Goal: Information Seeking & Learning: Compare options

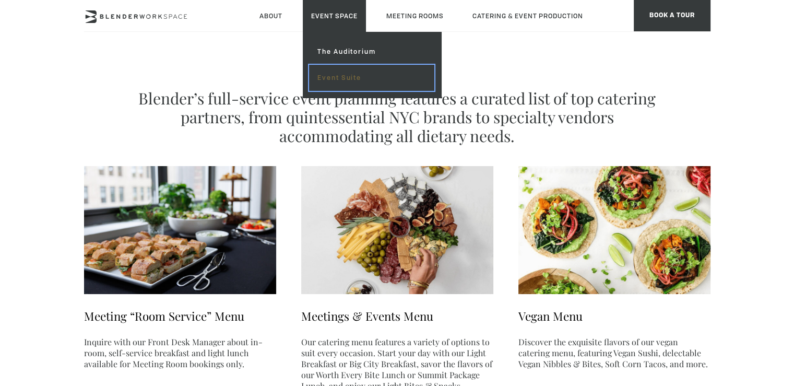
click at [338, 74] on link "Event Suite" at bounding box center [371, 78] width 125 height 26
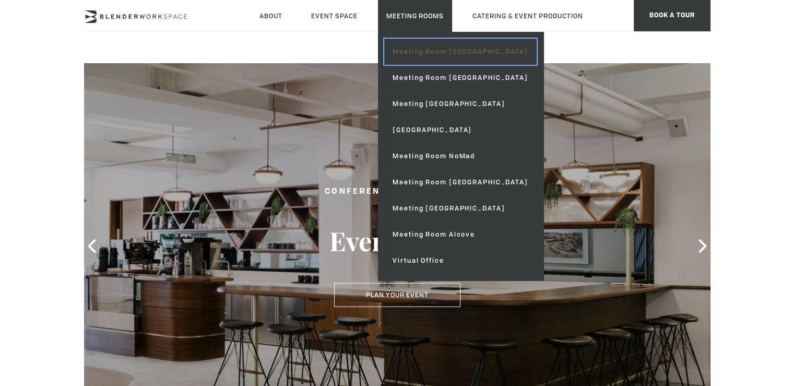
click at [425, 51] on link "Meeting Room [GEOGRAPHIC_DATA]" at bounding box center [460, 52] width 152 height 26
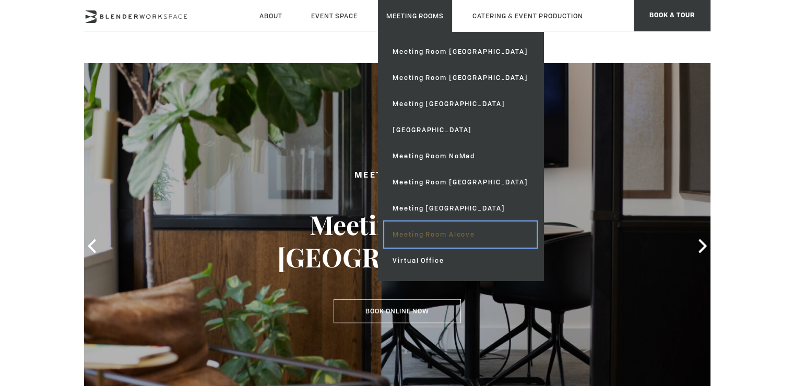
click at [437, 233] on link "Meeting Room Alcove" at bounding box center [460, 234] width 152 height 26
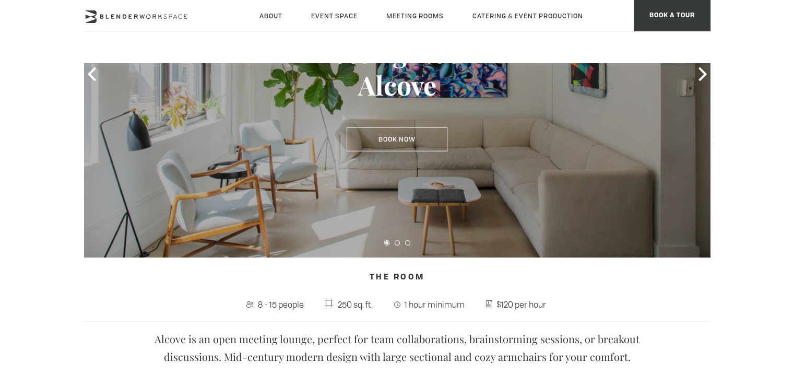
scroll to position [103, 0]
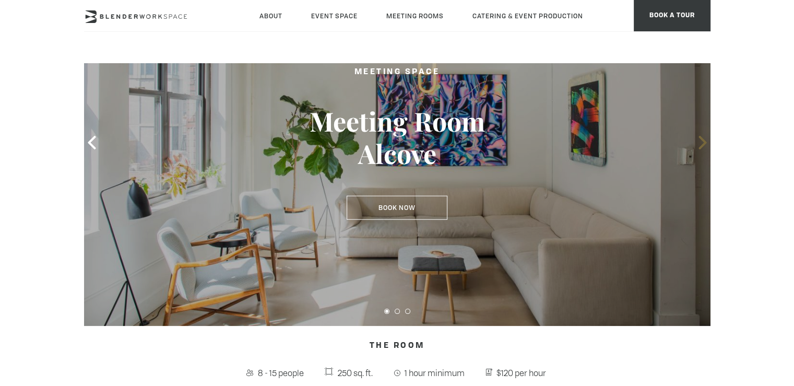
click at [699, 142] on icon at bounding box center [703, 143] width 14 height 14
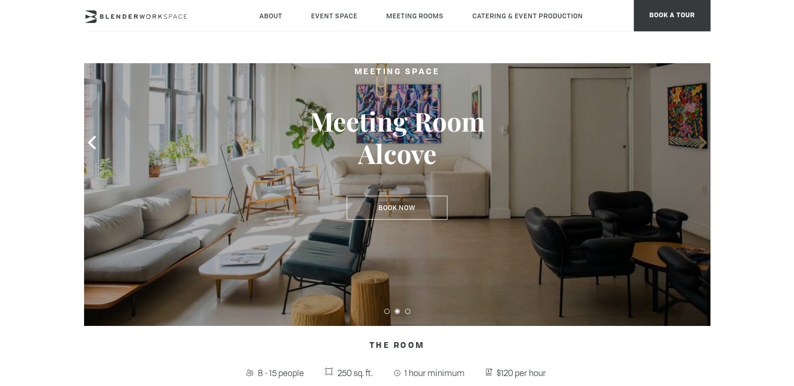
click at [699, 142] on icon at bounding box center [703, 143] width 14 height 14
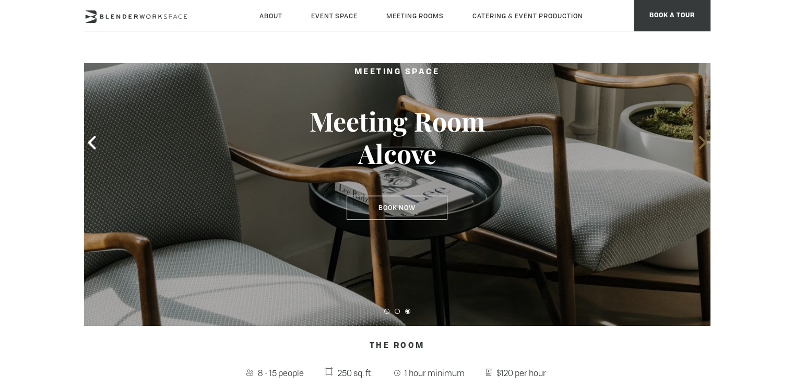
click at [699, 142] on icon at bounding box center [703, 143] width 14 height 14
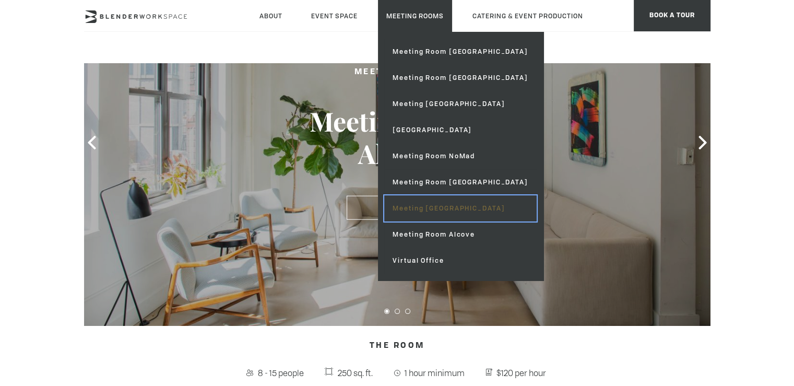
click at [441, 203] on link "Meeting [GEOGRAPHIC_DATA]" at bounding box center [460, 208] width 152 height 26
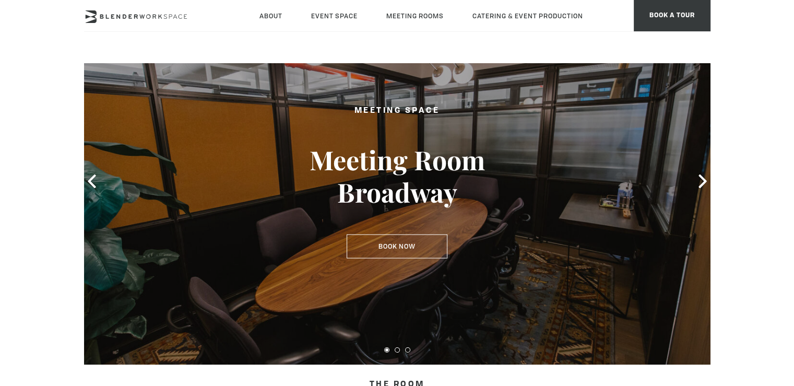
scroll to position [41, 0]
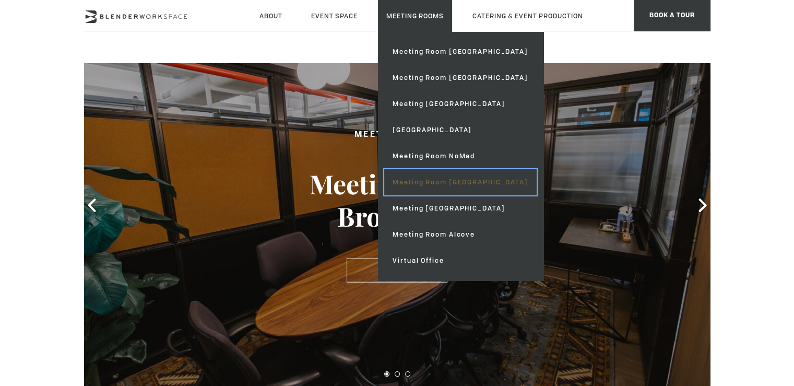
click at [443, 178] on link "Meeting Room [GEOGRAPHIC_DATA]" at bounding box center [460, 182] width 152 height 26
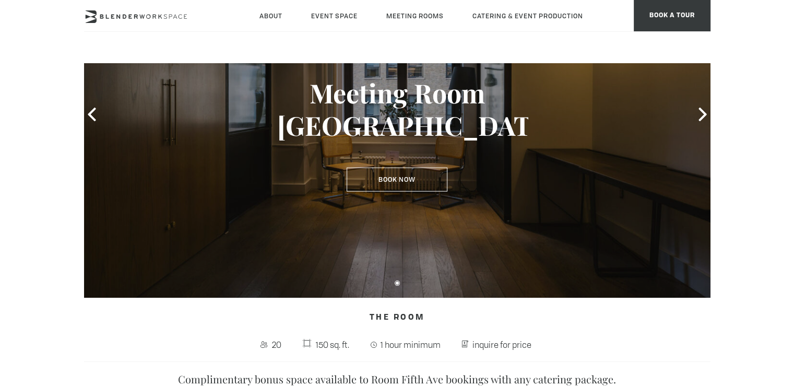
scroll to position [111, 0]
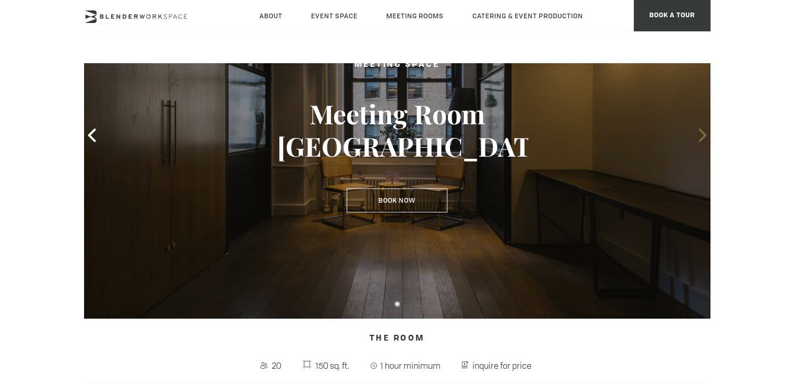
click at [701, 134] on icon at bounding box center [703, 135] width 14 height 14
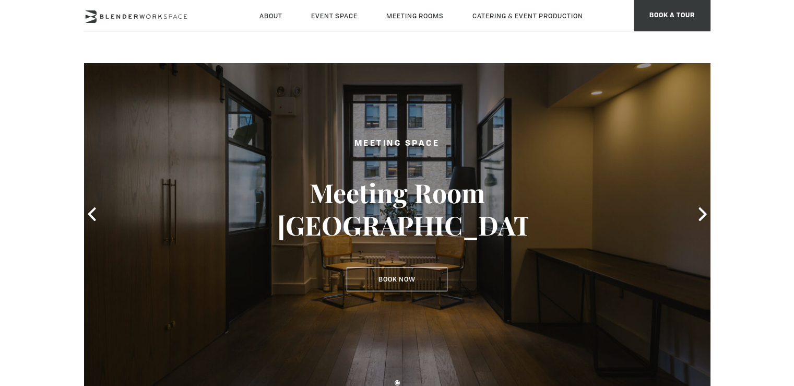
scroll to position [33, 0]
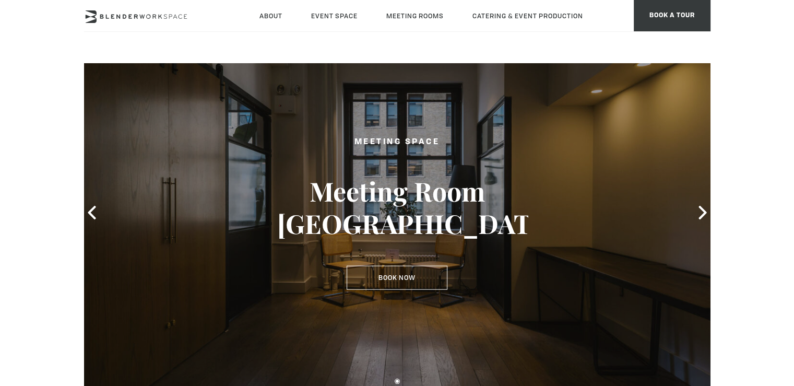
click at [689, 209] on div at bounding box center [397, 212] width 626 height 366
click at [705, 207] on icon at bounding box center [703, 213] width 14 height 14
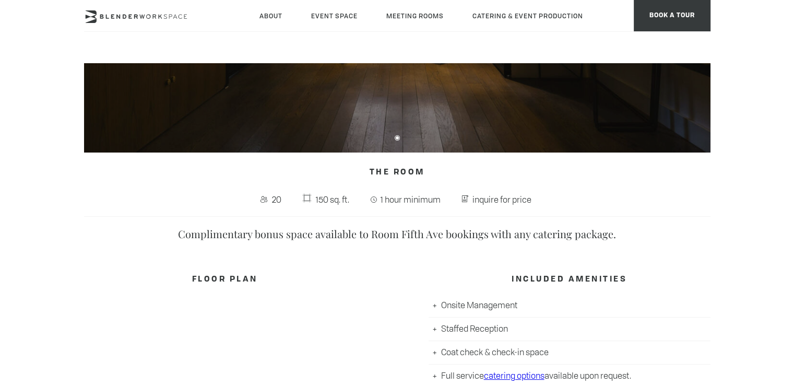
scroll to position [333, 0]
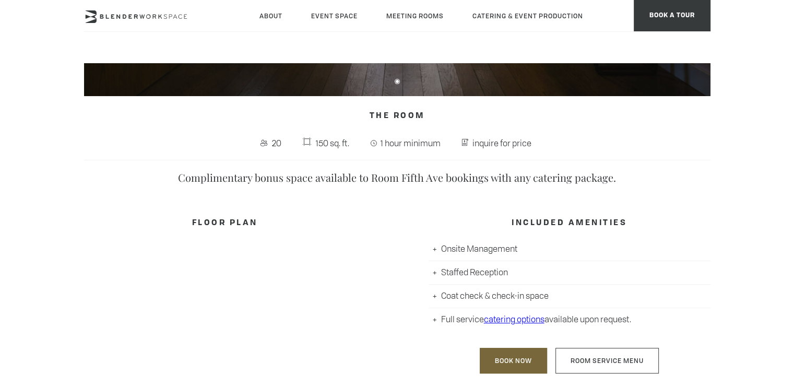
click at [217, 220] on h4 "FLOOR PLAN" at bounding box center [225, 223] width 282 height 20
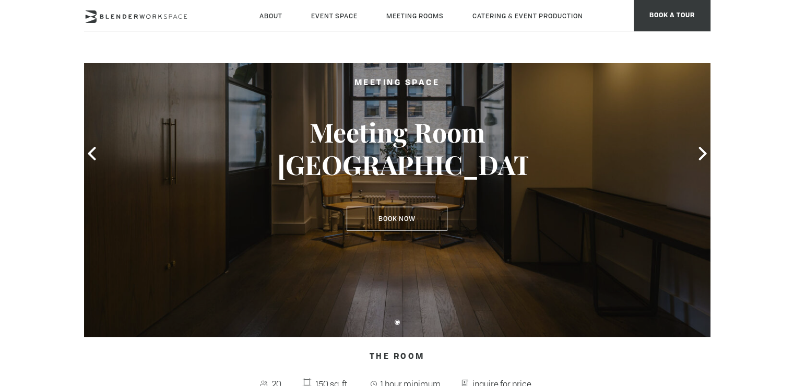
scroll to position [0, 0]
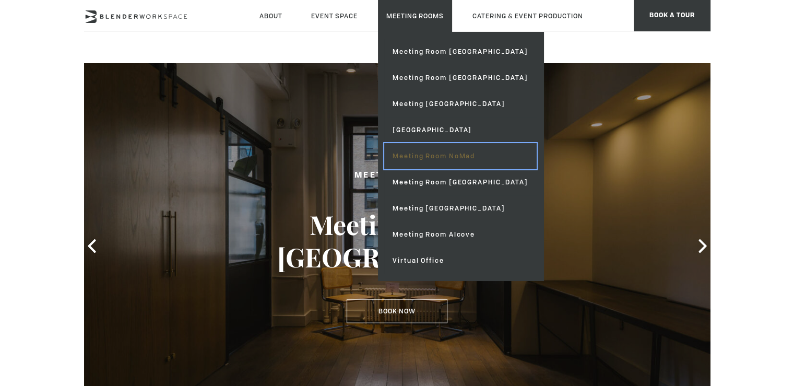
click at [464, 152] on link "Meeting Room NoMad" at bounding box center [460, 156] width 152 height 26
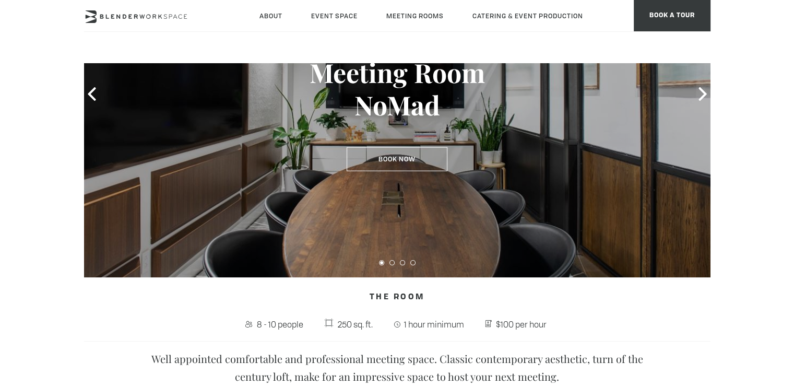
scroll to position [108, 0]
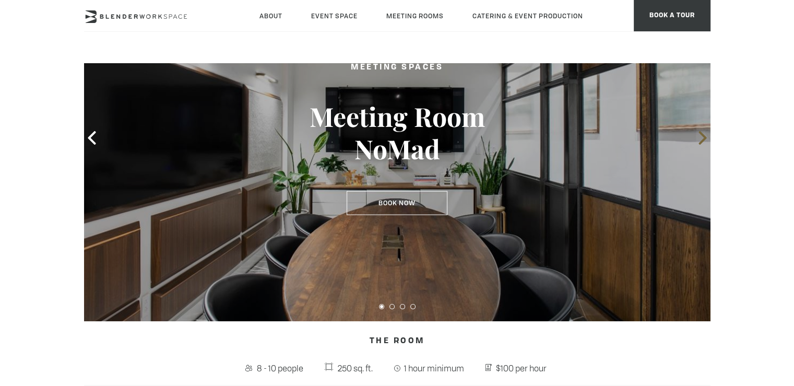
click at [700, 134] on icon at bounding box center [702, 138] width 8 height 14
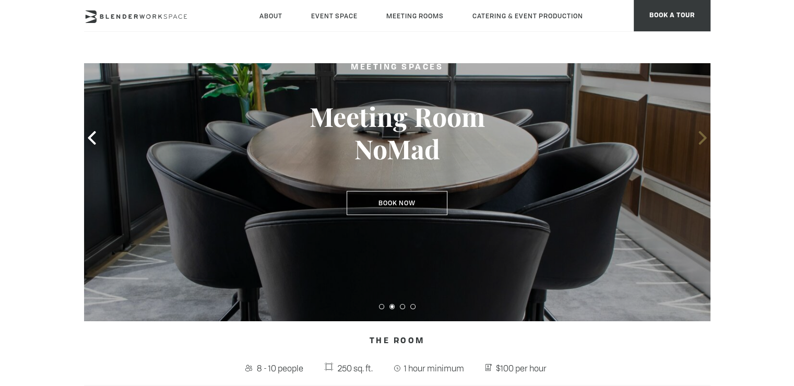
click at [706, 133] on icon at bounding box center [703, 138] width 14 height 14
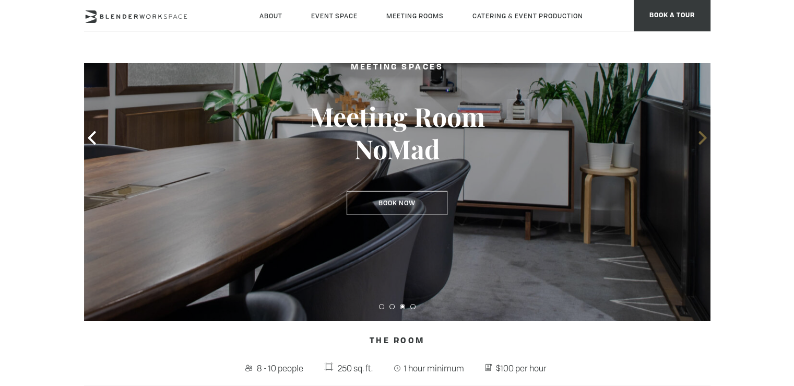
click at [706, 133] on icon at bounding box center [703, 138] width 14 height 14
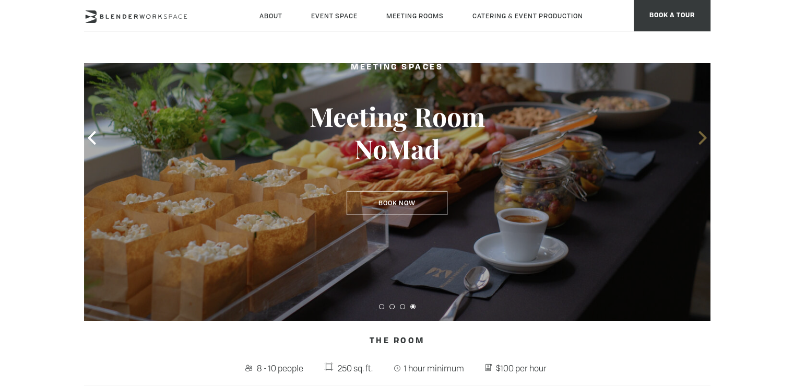
click at [701, 138] on icon at bounding box center [703, 138] width 14 height 14
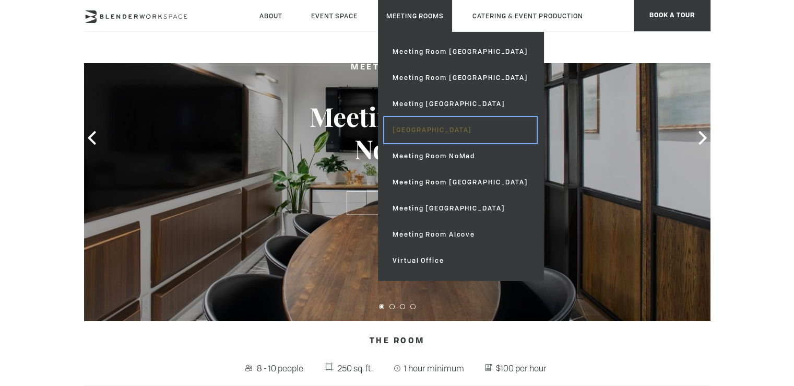
click at [444, 126] on link "[GEOGRAPHIC_DATA]" at bounding box center [460, 130] width 152 height 26
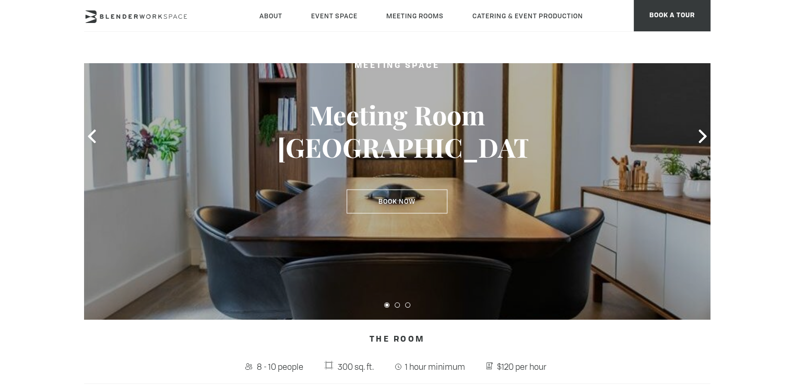
scroll to position [42, 0]
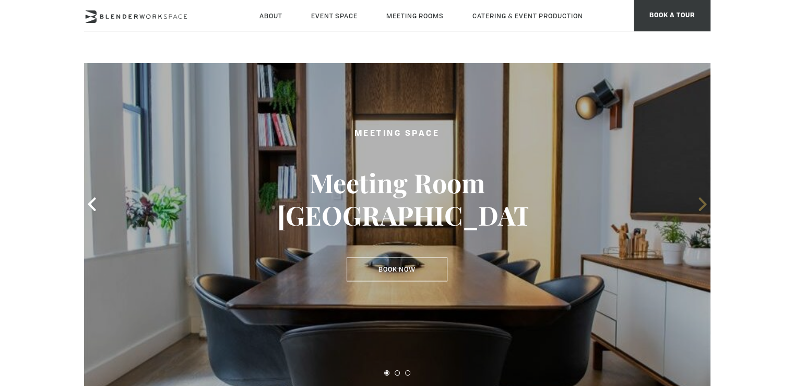
click at [707, 197] on icon at bounding box center [703, 204] width 14 height 14
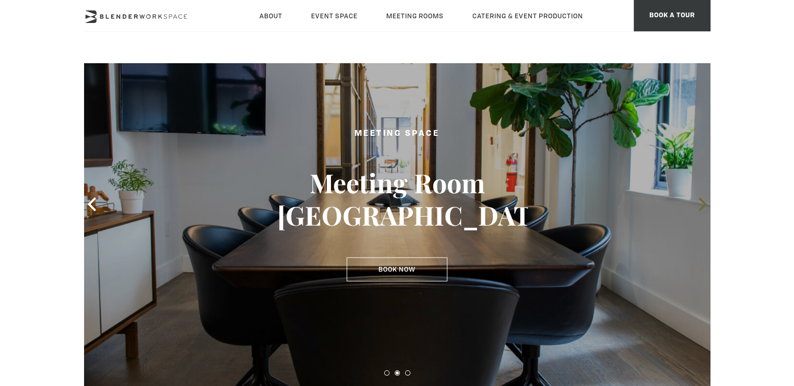
click at [703, 199] on icon at bounding box center [703, 204] width 14 height 14
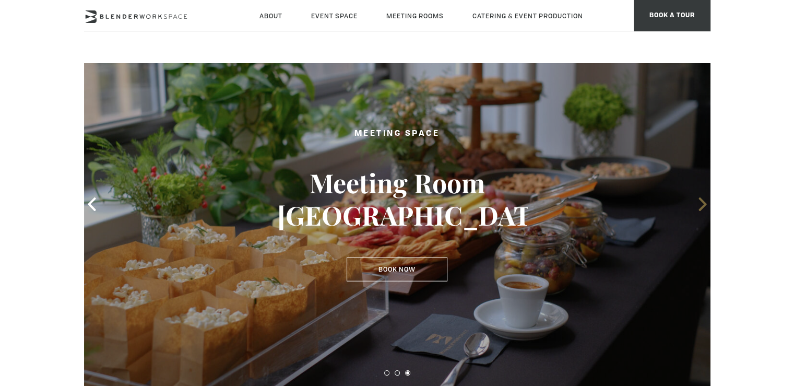
click at [702, 199] on icon at bounding box center [703, 204] width 14 height 14
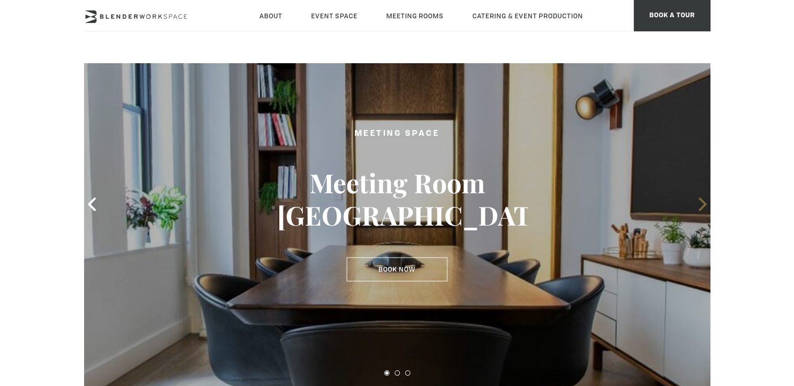
click at [702, 199] on icon at bounding box center [702, 204] width 8 height 14
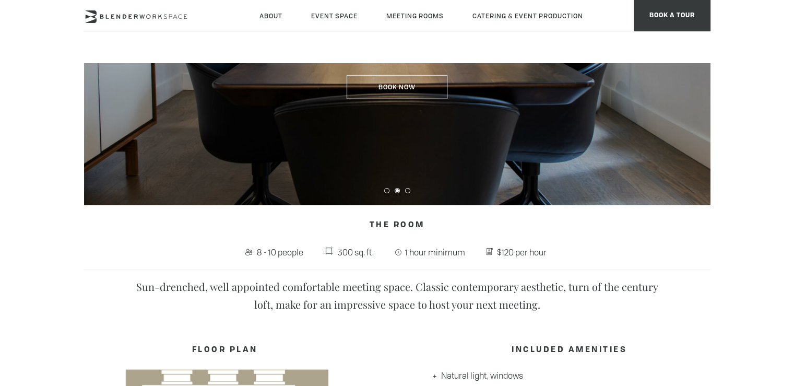
scroll to position [0, 0]
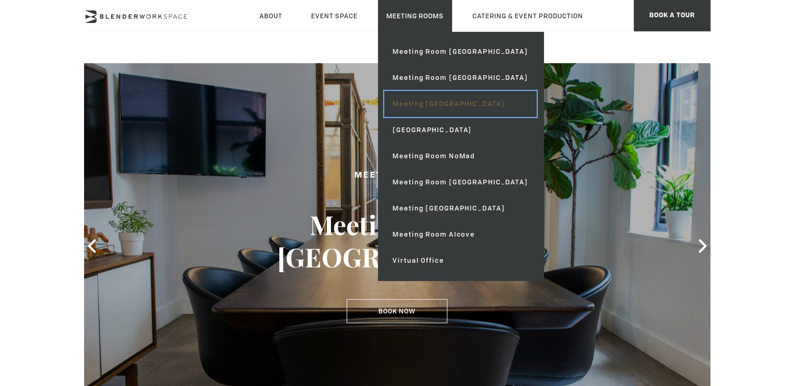
click at [418, 103] on link "Meeting [GEOGRAPHIC_DATA]" at bounding box center [460, 104] width 152 height 26
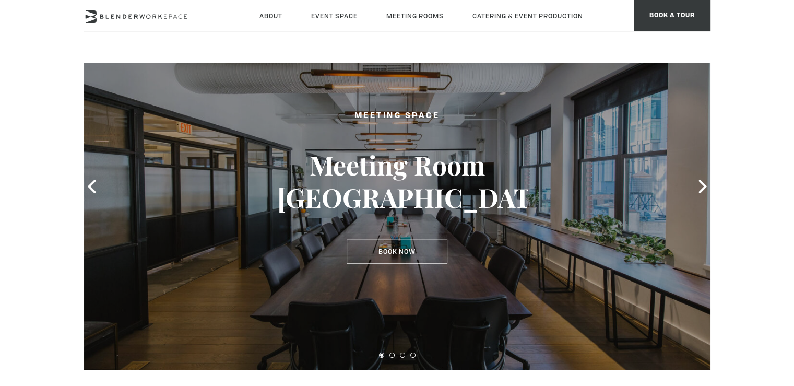
scroll to position [123, 0]
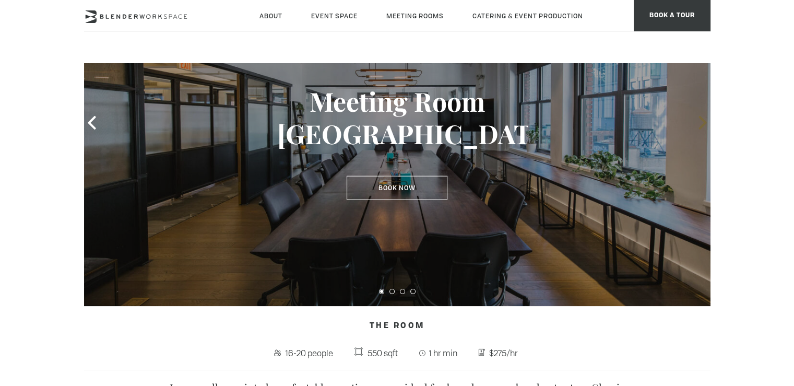
click at [696, 124] on icon at bounding box center [703, 123] width 14 height 14
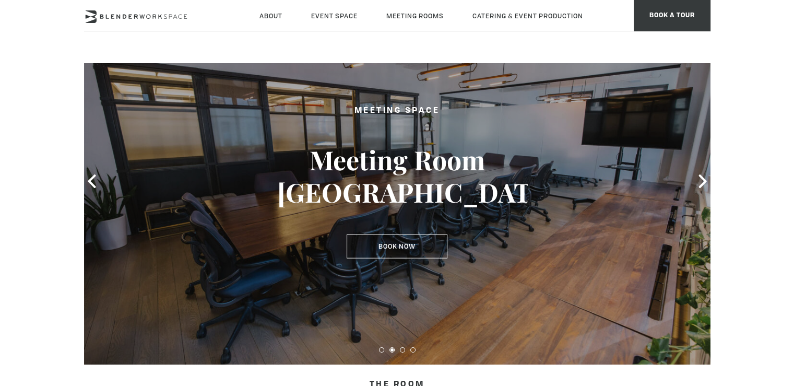
scroll to position [57, 0]
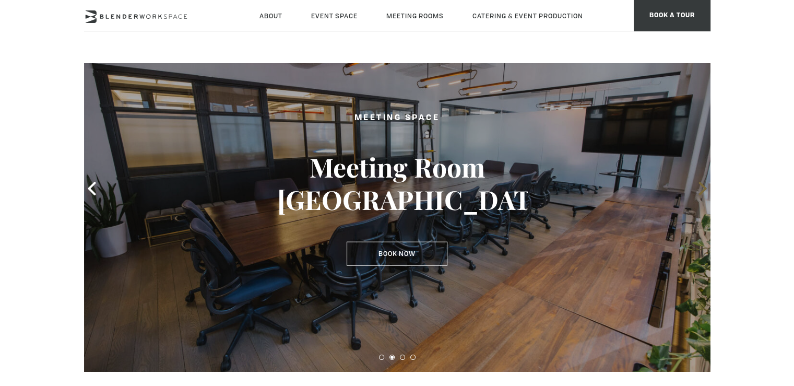
click at [702, 188] on icon at bounding box center [703, 189] width 14 height 14
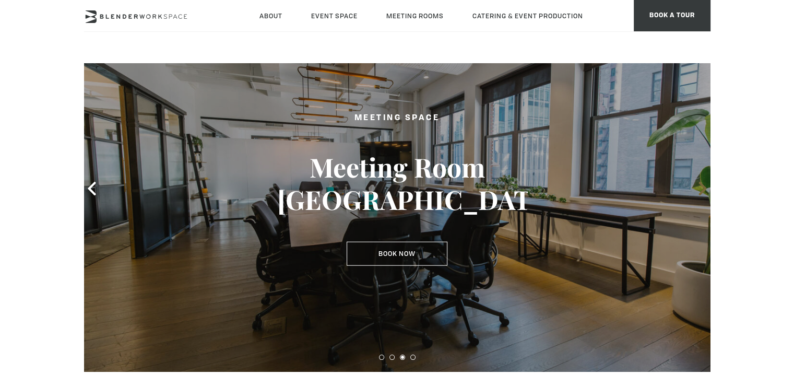
click at [702, 188] on icon at bounding box center [703, 189] width 14 height 14
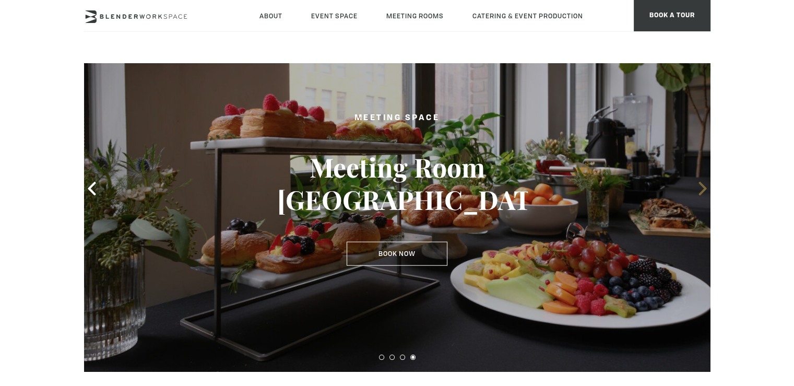
click at [702, 188] on icon at bounding box center [703, 189] width 14 height 14
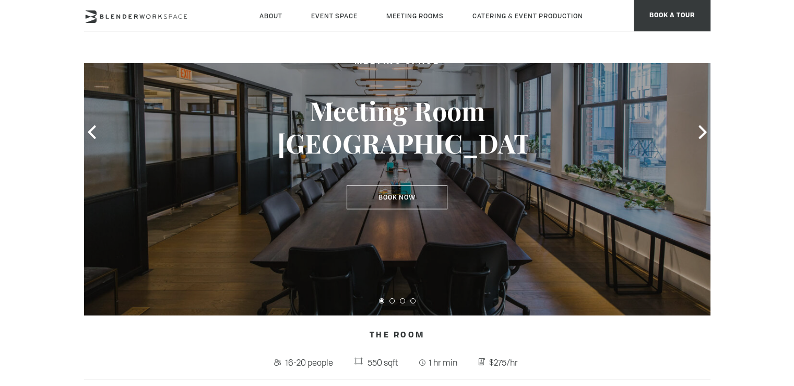
scroll to position [109, 0]
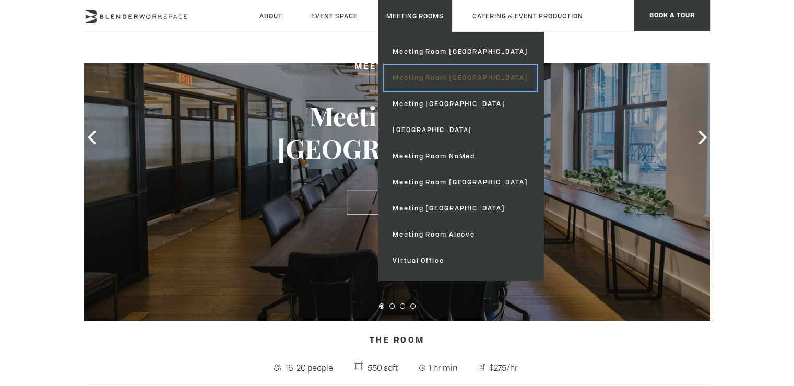
click at [464, 77] on link "Meeting Room [GEOGRAPHIC_DATA]" at bounding box center [460, 78] width 152 height 26
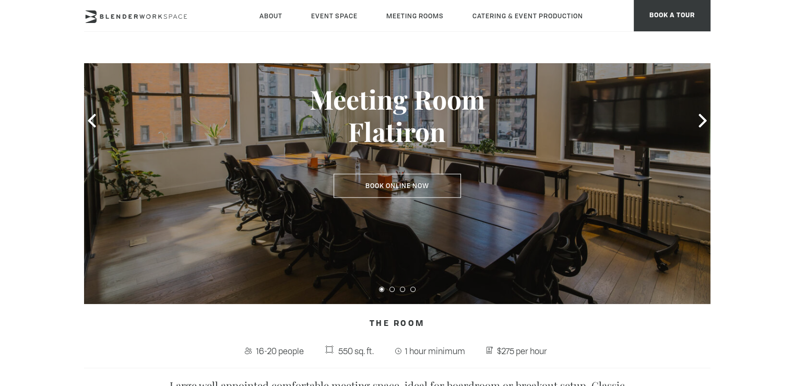
scroll to position [111, 0]
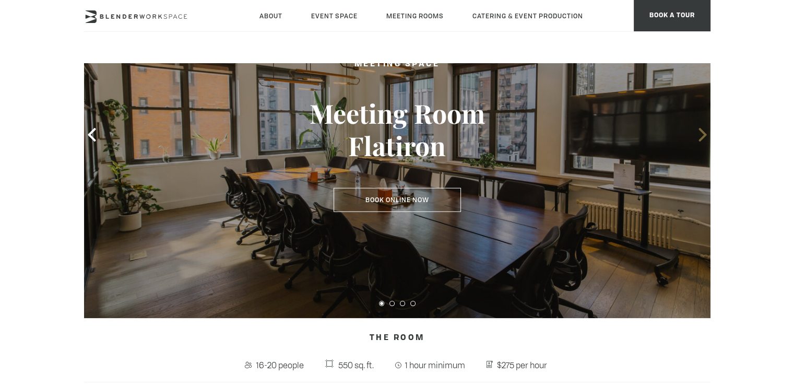
click at [707, 137] on icon at bounding box center [703, 135] width 14 height 14
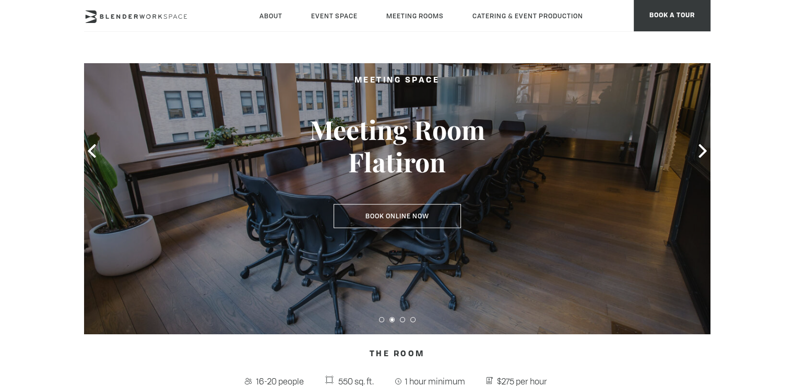
scroll to position [78, 0]
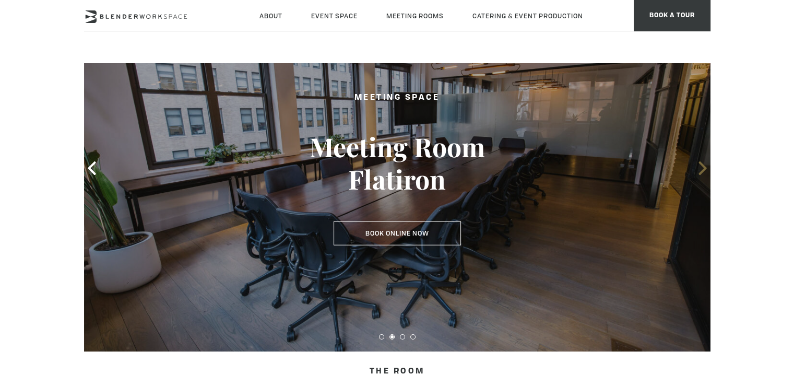
click at [698, 168] on icon at bounding box center [703, 168] width 14 height 14
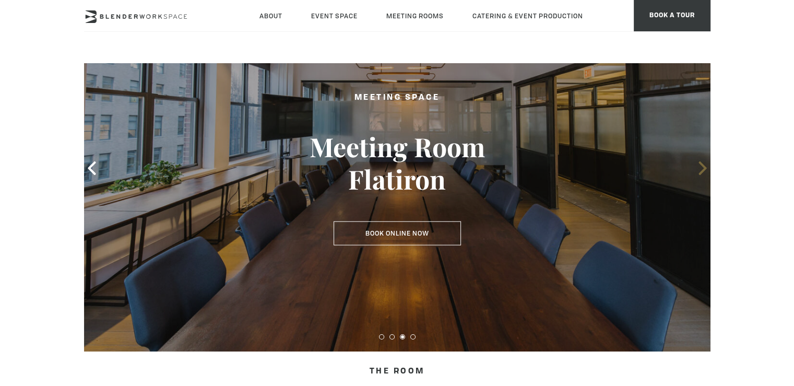
click at [698, 168] on icon at bounding box center [703, 168] width 14 height 14
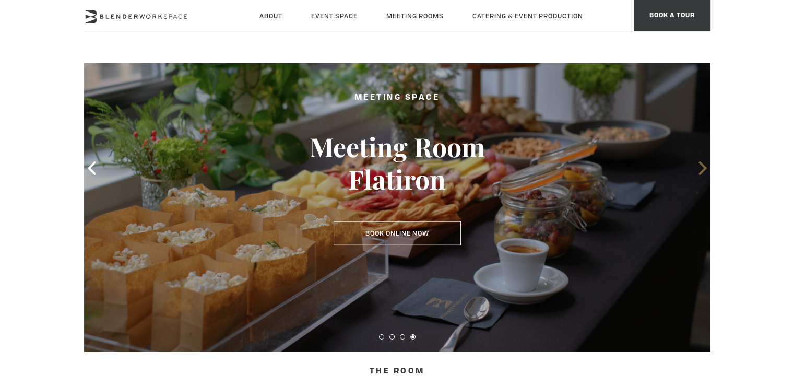
click at [698, 168] on icon at bounding box center [703, 168] width 14 height 14
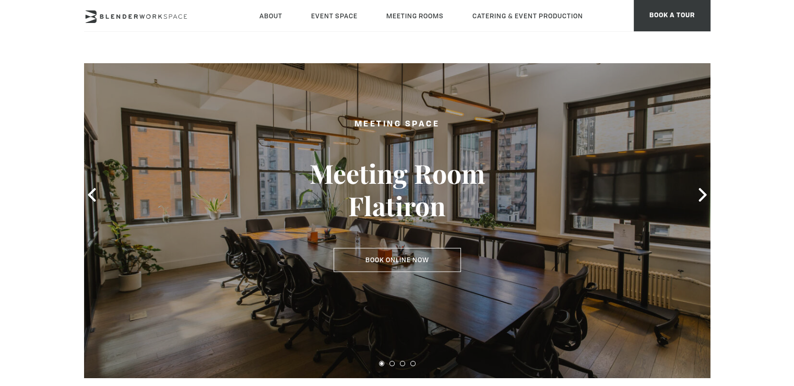
scroll to position [18, 0]
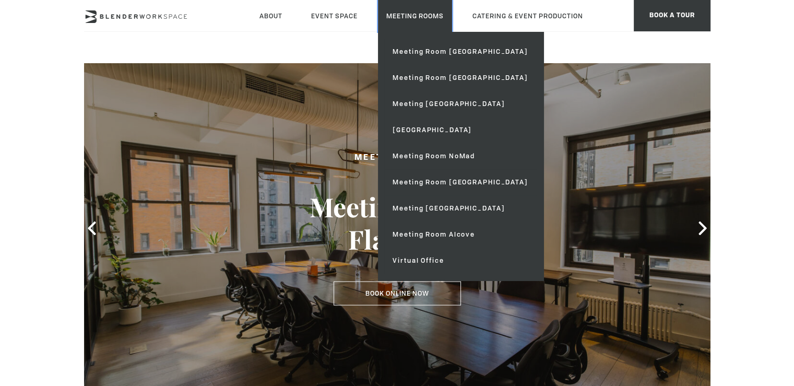
click at [415, 20] on link "Meeting Rooms" at bounding box center [415, 16] width 74 height 32
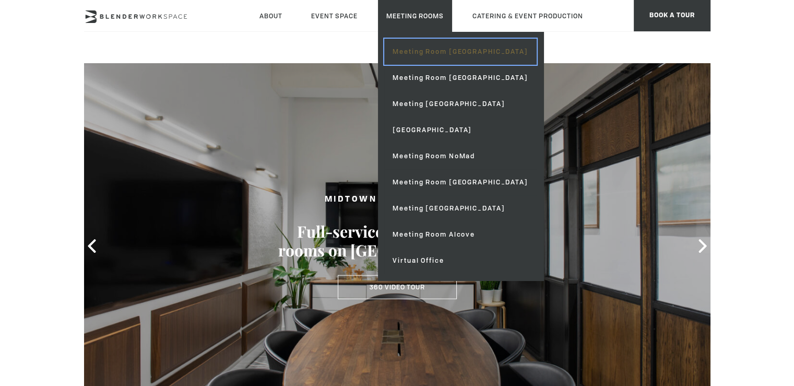
click at [421, 50] on link "Meeting Room [GEOGRAPHIC_DATA]" at bounding box center [460, 52] width 152 height 26
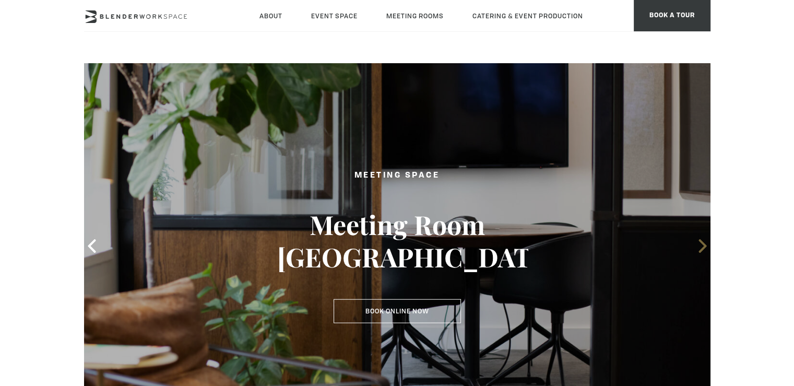
click at [702, 245] on icon at bounding box center [703, 246] width 14 height 14
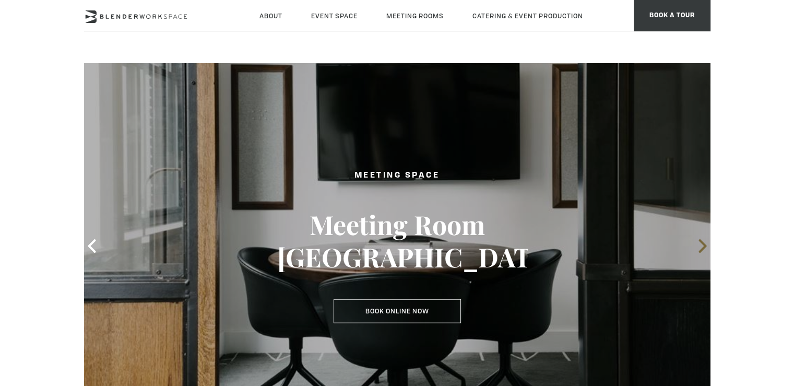
click at [702, 245] on icon at bounding box center [703, 246] width 14 height 14
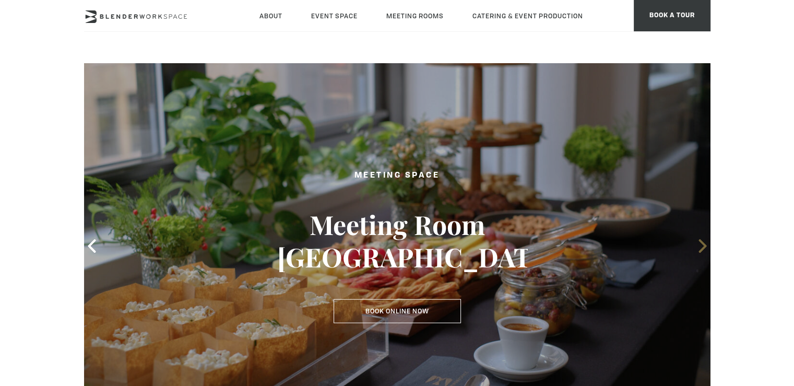
click at [702, 245] on icon at bounding box center [703, 246] width 14 height 14
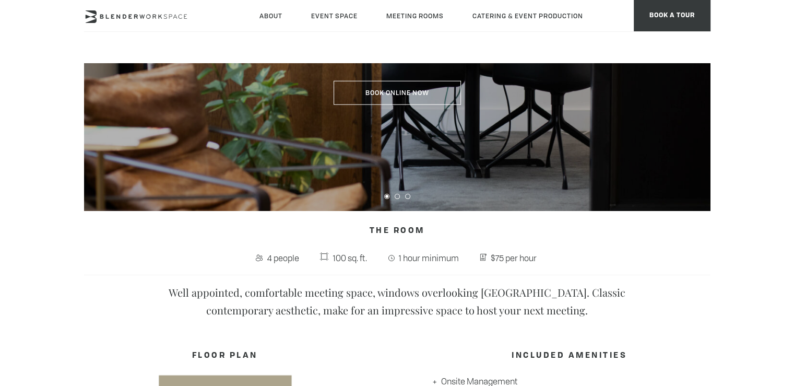
scroll to position [33, 0]
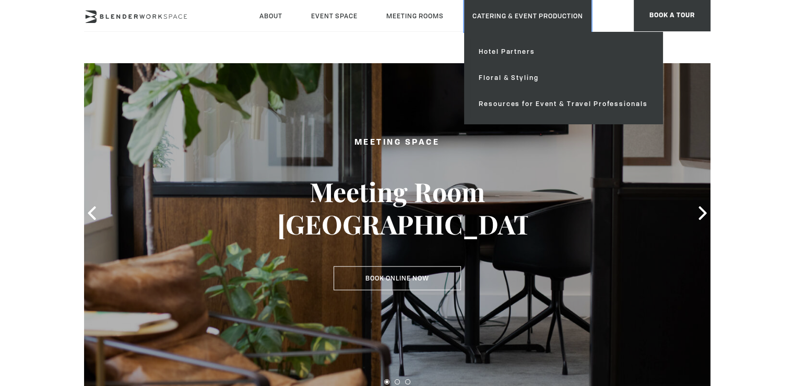
click at [530, 23] on link "Catering & Event Production" at bounding box center [527, 16] width 127 height 32
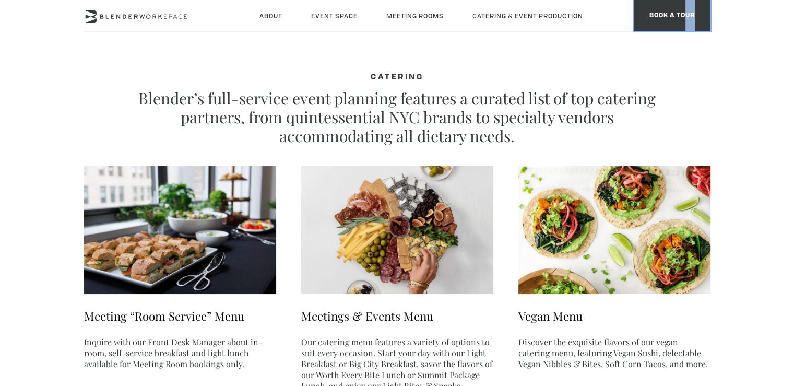
drag, startPoint x: 683, startPoint y: 7, endPoint x: 414, endPoint y: 53, distance: 272.7
click at [414, 53] on header "About Neighborhood Global Collective Journal Event Space The Auditorium Event S…" at bounding box center [397, 31] width 794 height 63
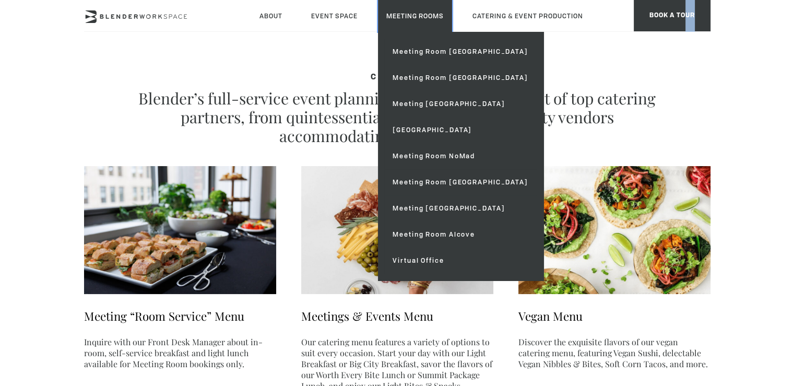
click at [405, 22] on link "Meeting Rooms" at bounding box center [415, 16] width 74 height 32
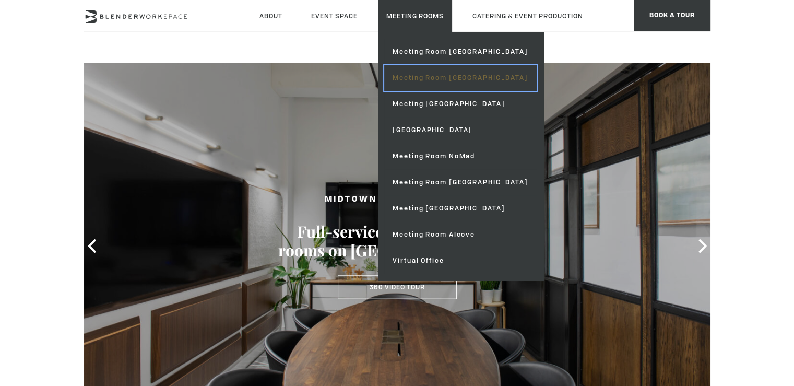
click at [432, 77] on link "Meeting Room [GEOGRAPHIC_DATA]" at bounding box center [460, 78] width 152 height 26
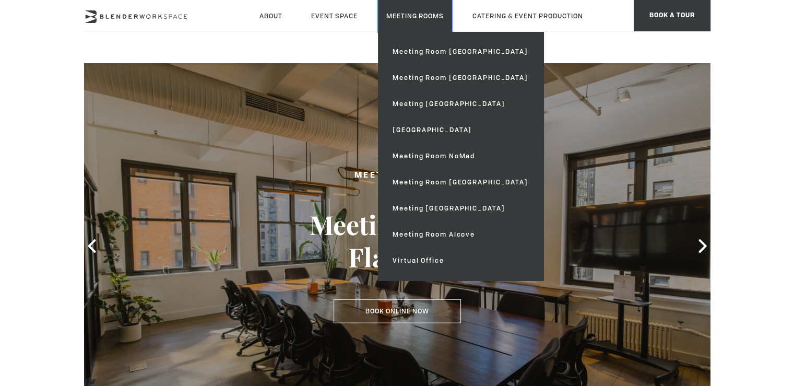
click at [420, 18] on link "Meeting Rooms" at bounding box center [415, 16] width 74 height 32
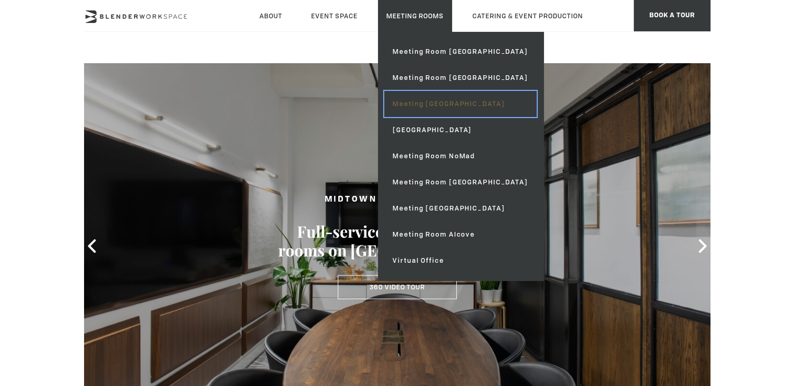
click at [433, 105] on link "Meeting [GEOGRAPHIC_DATA]" at bounding box center [460, 104] width 152 height 26
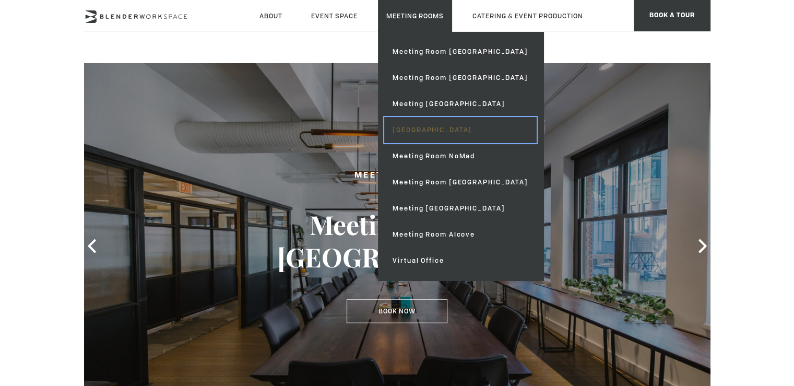
click at [453, 130] on link "[GEOGRAPHIC_DATA]" at bounding box center [460, 130] width 152 height 26
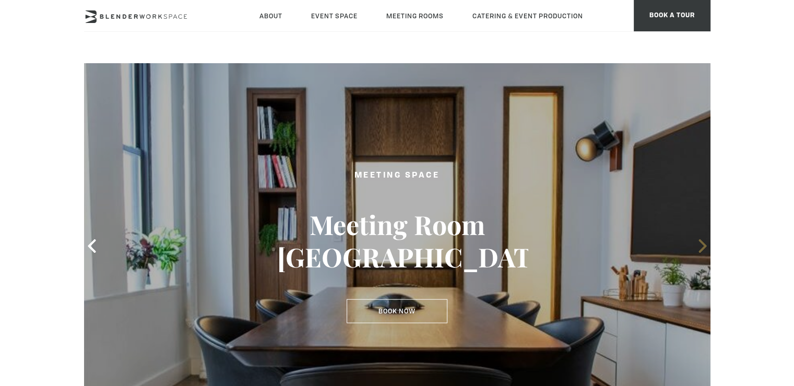
click at [699, 243] on icon at bounding box center [703, 246] width 14 height 14
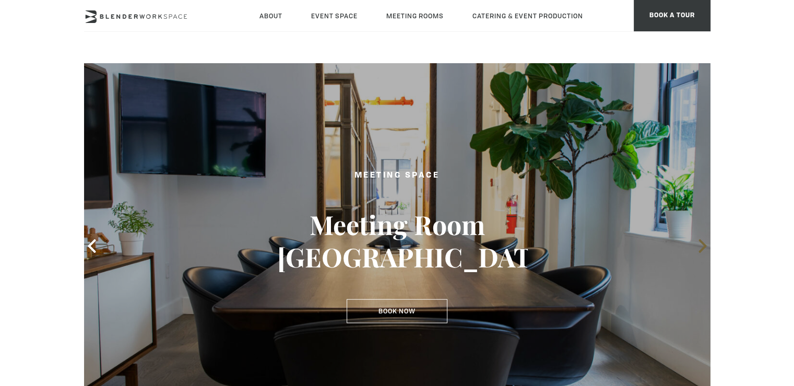
click at [699, 243] on icon at bounding box center [703, 246] width 14 height 14
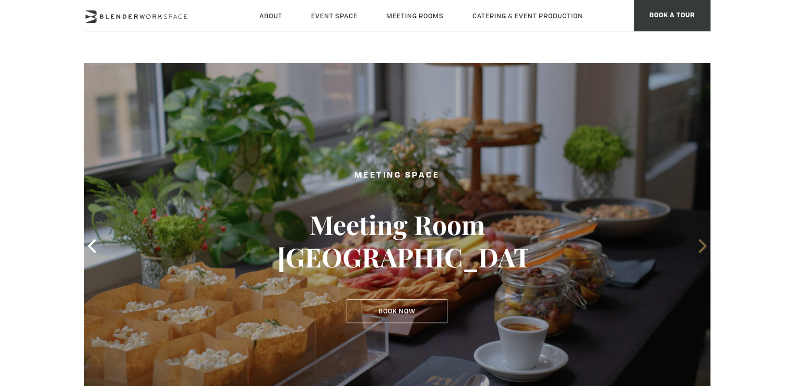
click at [699, 243] on icon at bounding box center [703, 246] width 14 height 14
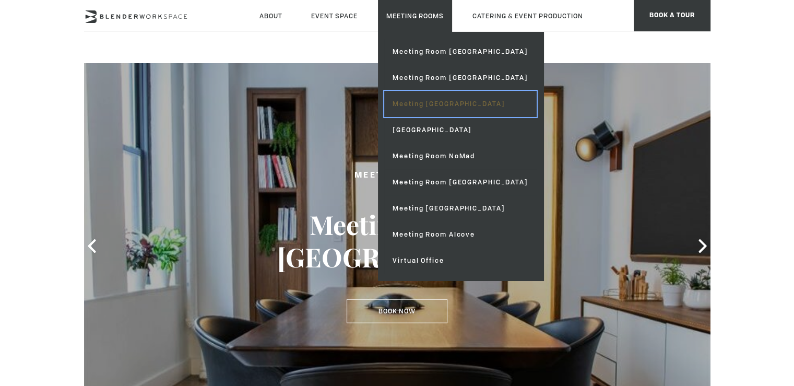
click at [465, 107] on link "Meeting [GEOGRAPHIC_DATA]" at bounding box center [460, 104] width 152 height 26
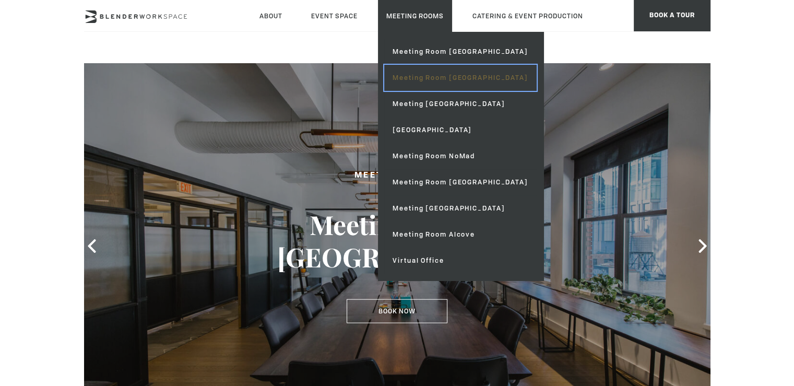
click at [452, 80] on link "Meeting Room [GEOGRAPHIC_DATA]" at bounding box center [460, 78] width 152 height 26
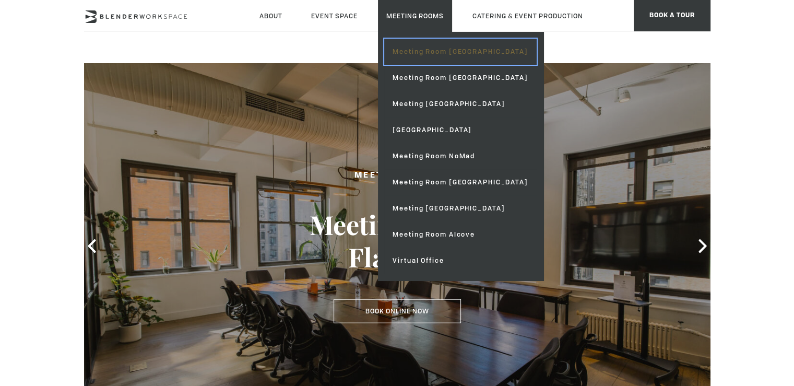
click at [419, 55] on link "Meeting Room [GEOGRAPHIC_DATA]" at bounding box center [460, 52] width 152 height 26
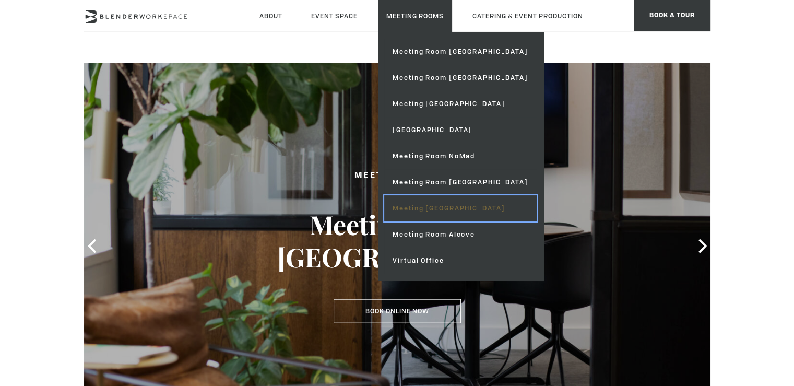
click at [451, 212] on link "Meeting [GEOGRAPHIC_DATA]" at bounding box center [460, 208] width 152 height 26
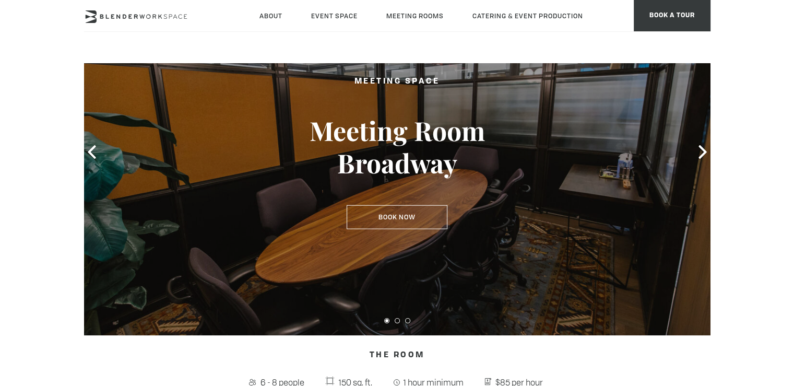
scroll to position [92, 0]
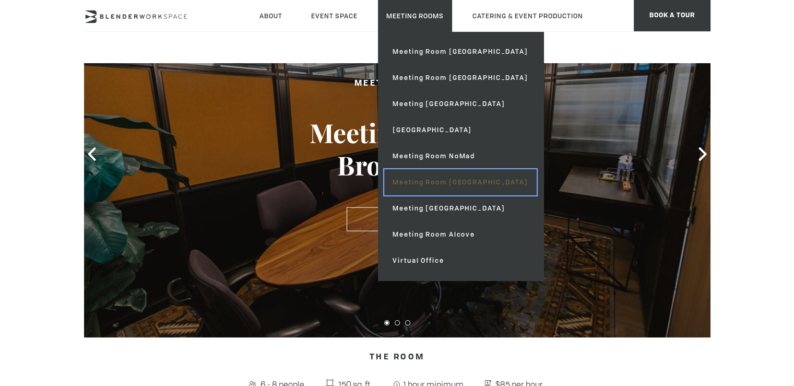
click at [443, 182] on link "Meeting Room [GEOGRAPHIC_DATA]" at bounding box center [460, 182] width 152 height 26
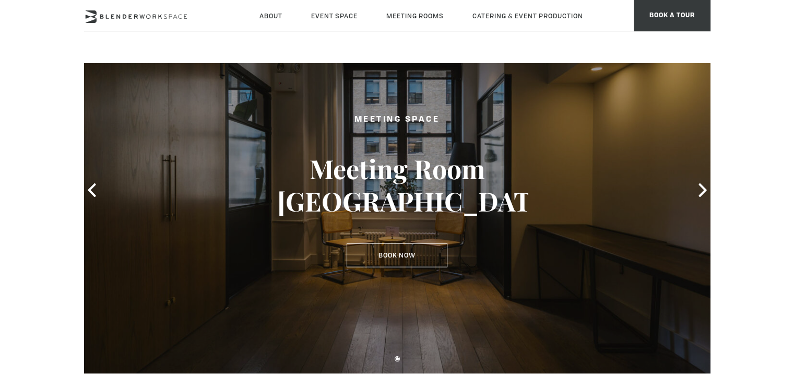
scroll to position [54, 0]
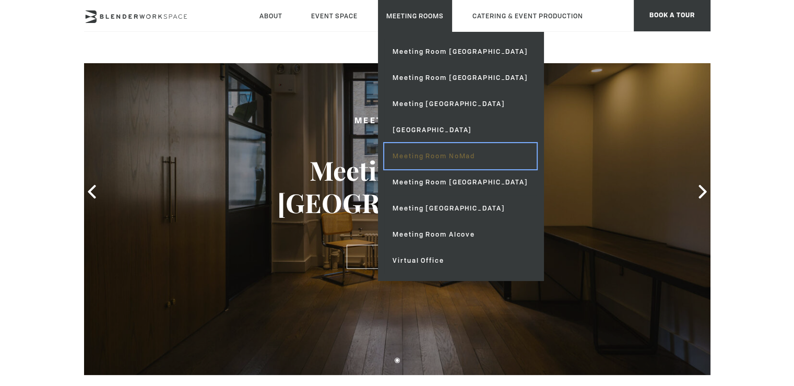
click at [467, 158] on link "Meeting Room NoMad" at bounding box center [460, 156] width 152 height 26
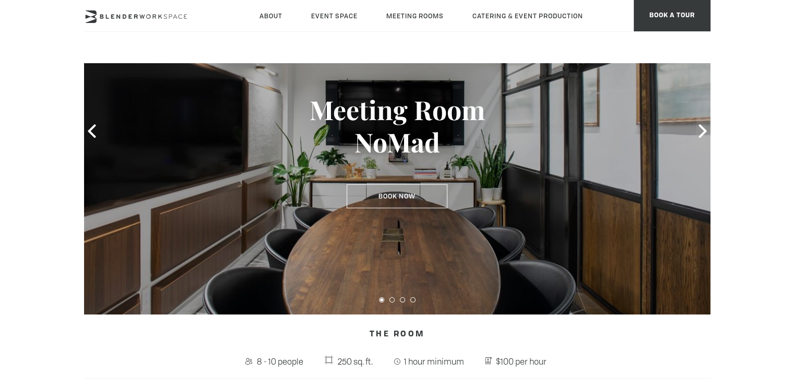
scroll to position [146, 0]
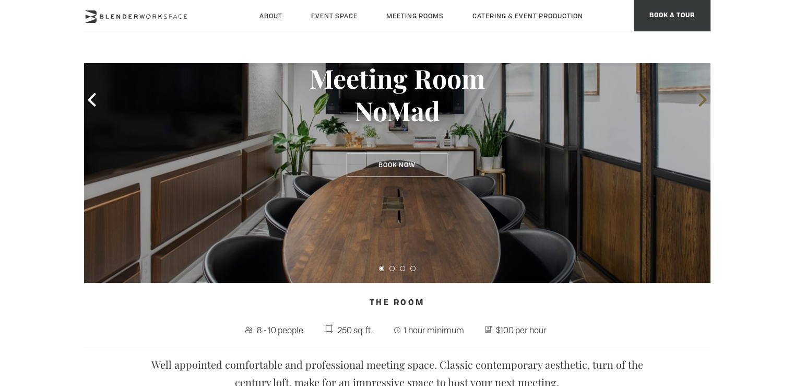
click at [697, 95] on icon at bounding box center [703, 100] width 14 height 14
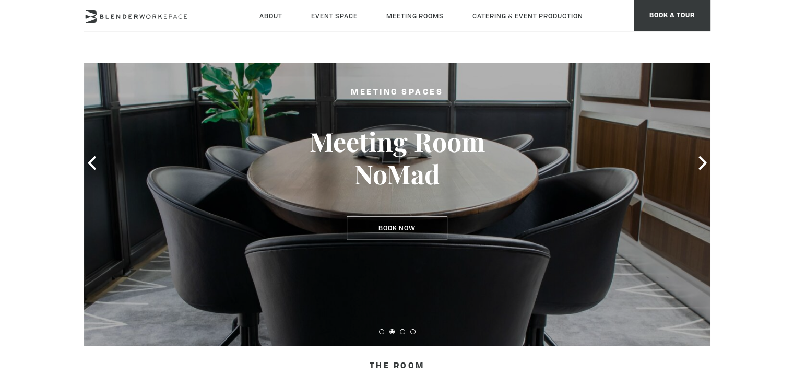
scroll to position [67, 0]
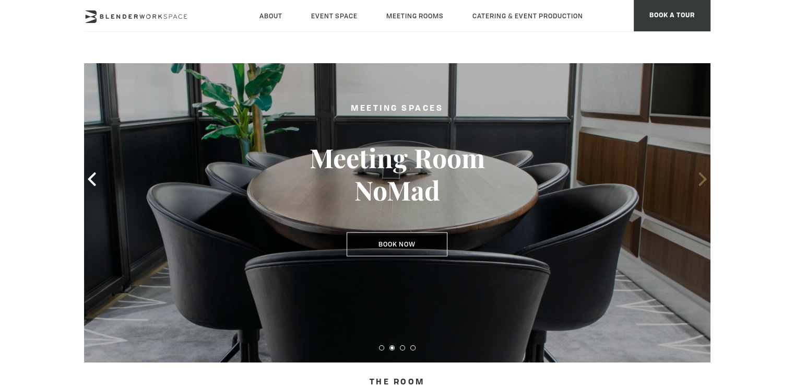
click at [707, 176] on icon at bounding box center [703, 179] width 14 height 14
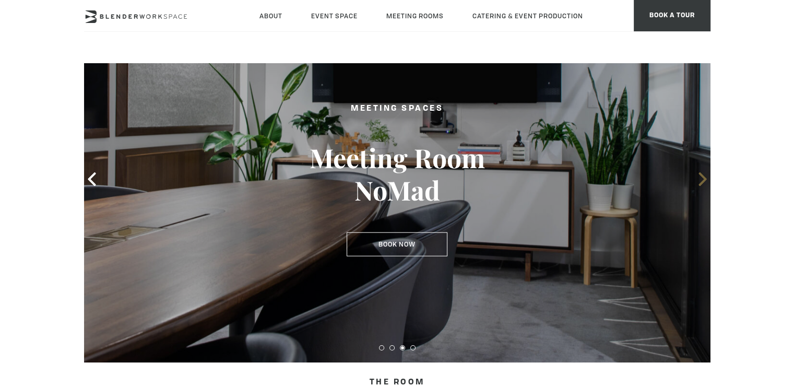
click at [706, 176] on icon at bounding box center [703, 179] width 14 height 14
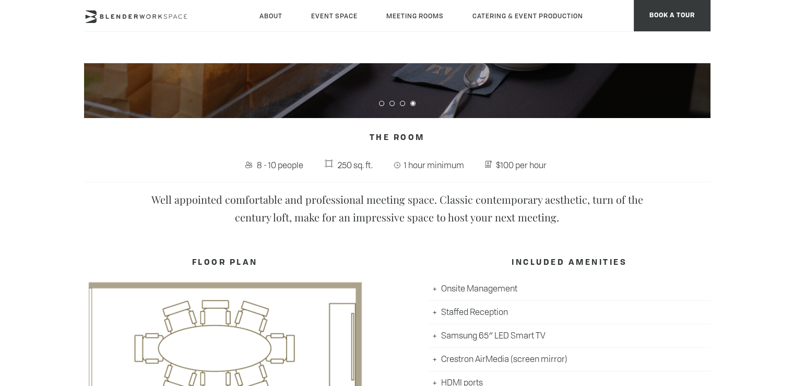
scroll to position [303, 0]
